Goal: Navigation & Orientation: Find specific page/section

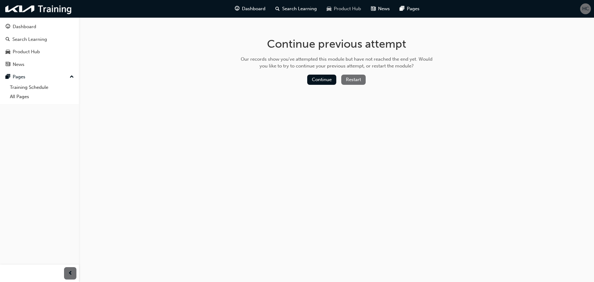
click at [354, 10] on span "Product Hub" at bounding box center [347, 8] width 27 height 7
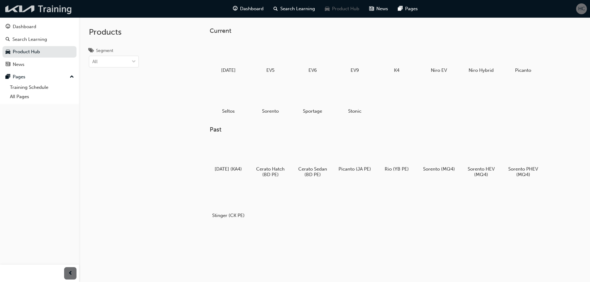
click at [38, 10] on img at bounding box center [38, 8] width 71 height 13
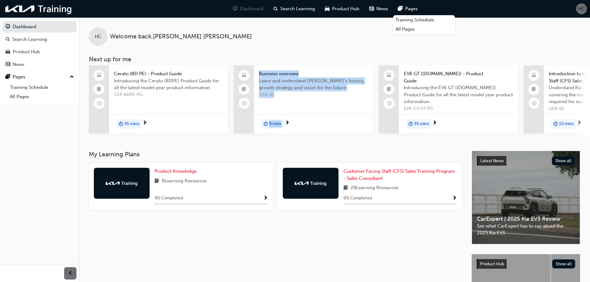
drag, startPoint x: 219, startPoint y: 138, endPoint x: 322, endPoint y: 145, distance: 103.9
click at [322, 146] on div "HC Welcome back , Hannah Clancy Next up for me Cerato (BD PE) - Product Guide I…" at bounding box center [334, 83] width 511 height 133
